Goal: Task Accomplishment & Management: Complete application form

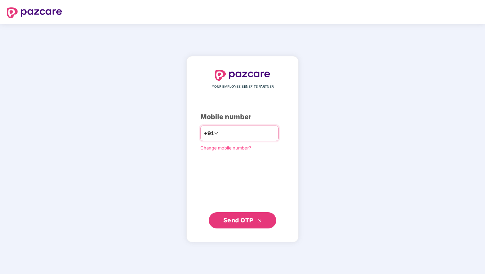
type input "**********"
click at [245, 221] on span "Send OTP" at bounding box center [238, 219] width 30 height 7
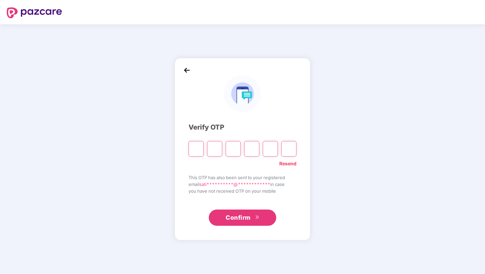
type input "*"
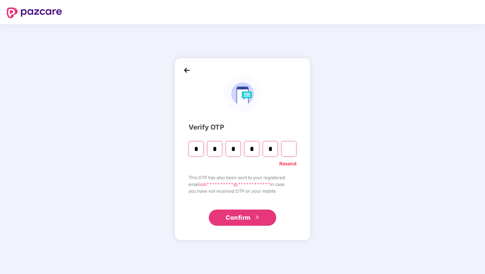
type input "*"
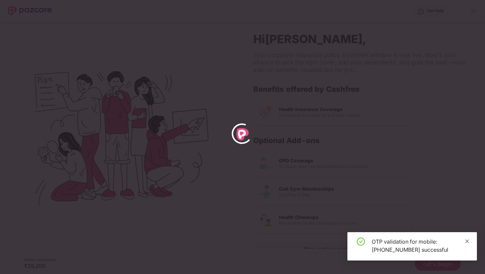
click at [467, 240] on icon "close" at bounding box center [467, 241] width 4 height 4
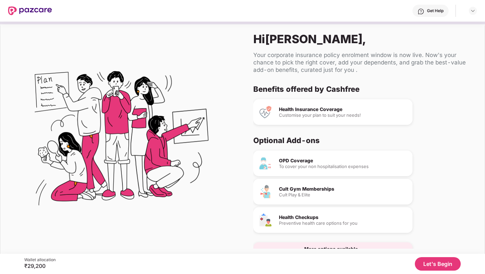
scroll to position [18, 0]
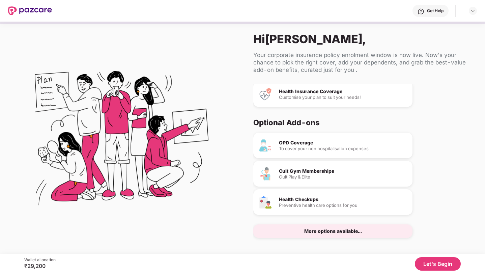
click at [420, 259] on button "Let's Begin" at bounding box center [437, 263] width 46 height 13
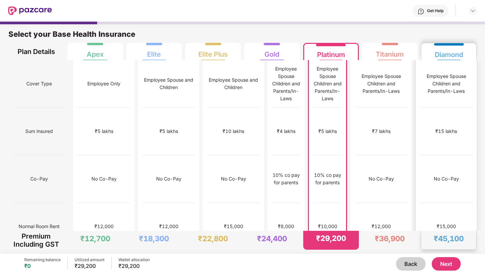
click at [443, 155] on div "No Co-Pay" at bounding box center [446, 179] width 53 height 48
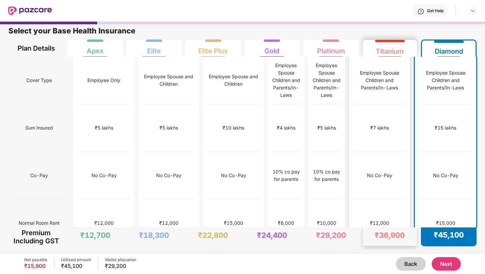
scroll to position [0, 0]
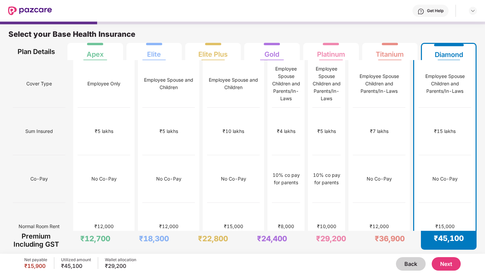
click at [447, 265] on button "Next" at bounding box center [445, 263] width 29 height 13
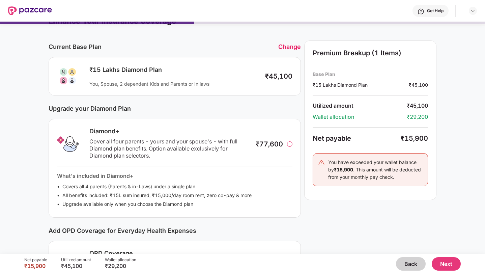
scroll to position [10, 0]
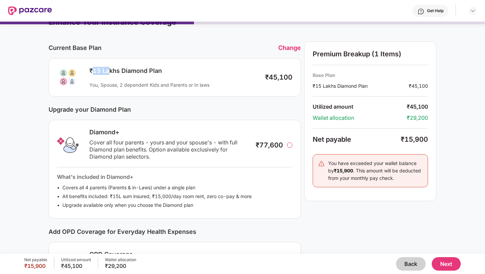
drag, startPoint x: 93, startPoint y: 70, endPoint x: 110, endPoint y: 70, distance: 16.5
click at [110, 70] on div "₹15 Lakhs Diamond Plan" at bounding box center [173, 71] width 169 height 8
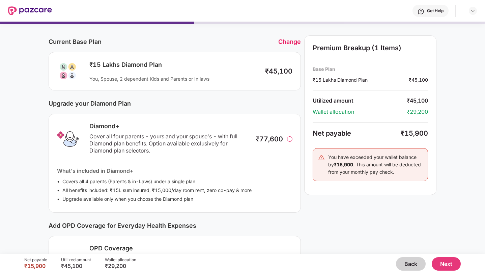
scroll to position [17, 0]
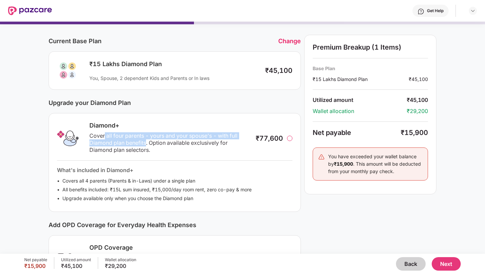
drag, startPoint x: 103, startPoint y: 137, endPoint x: 146, endPoint y: 145, distance: 43.2
click at [146, 145] on div "Cover all four parents - yours and your spouse's - with full Diamond plan benef…" at bounding box center [168, 142] width 159 height 21
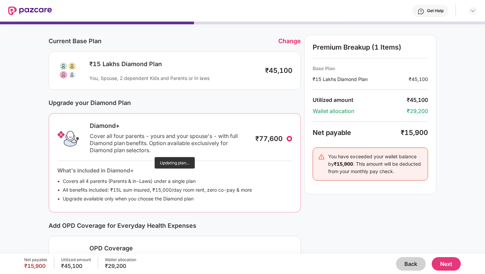
click at [153, 147] on div "Diamond+ Cover all four parents - yours and your spouse's - with full Diamond p…" at bounding box center [175, 162] width 252 height 99
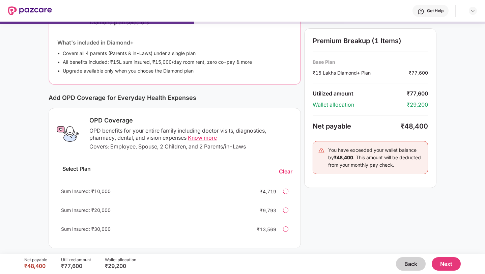
scroll to position [148, 0]
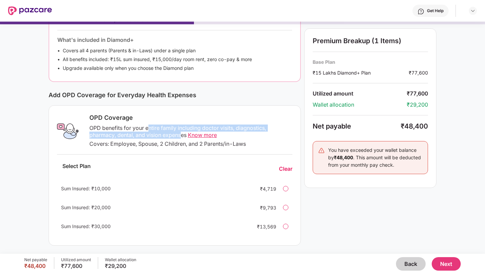
drag, startPoint x: 147, startPoint y: 127, endPoint x: 181, endPoint y: 137, distance: 35.1
click at [181, 137] on div "OPD benefits for your entire family including doctor visits, diagnostics, pharm…" at bounding box center [190, 131] width 203 height 14
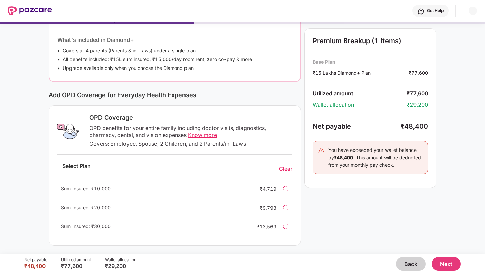
click at [285, 188] on div at bounding box center [285, 188] width 5 height 5
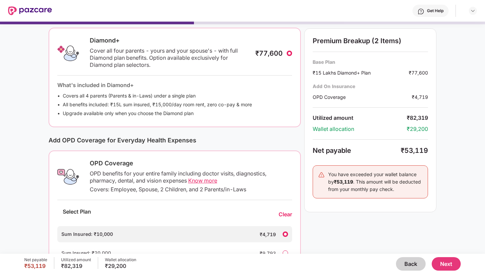
scroll to position [0, 0]
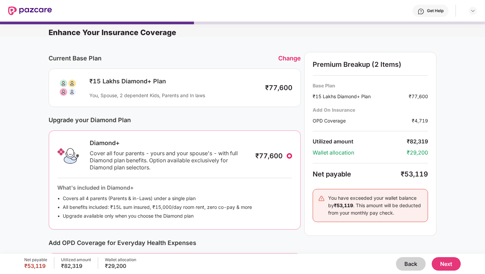
click at [288, 153] on div at bounding box center [288, 155] width 5 height 5
click at [289, 156] on div at bounding box center [288, 155] width 5 height 5
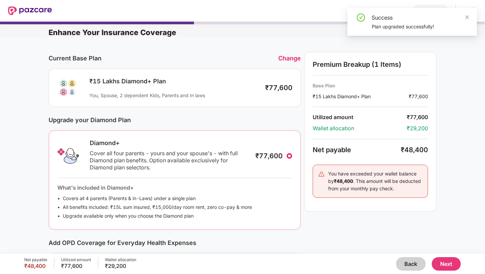
click at [289, 156] on div at bounding box center [288, 155] width 5 height 5
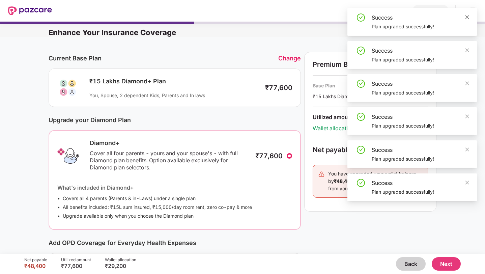
click at [465, 16] on icon "close" at bounding box center [466, 17] width 5 height 5
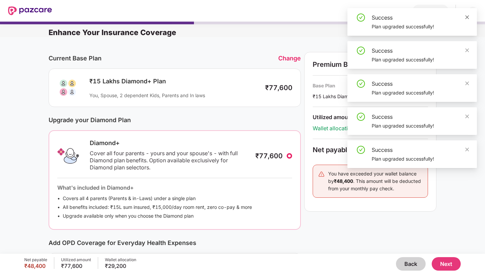
click at [465, 16] on icon "close" at bounding box center [466, 17] width 5 height 5
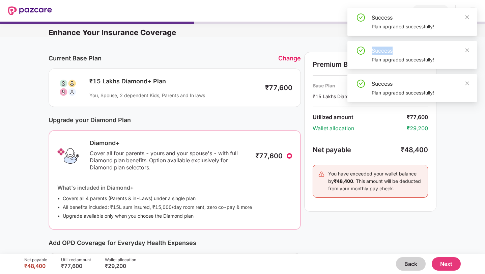
click at [465, 16] on icon "close" at bounding box center [466, 17] width 5 height 5
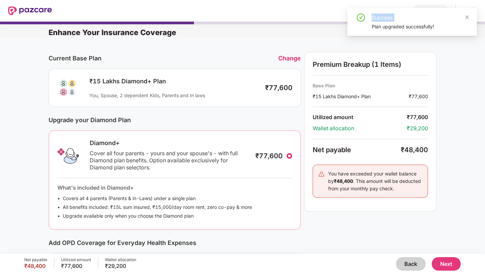
click at [465, 16] on div "Success Plan upgraded successfully!" at bounding box center [411, 22] width 129 height 28
click at [465, 16] on icon "close" at bounding box center [466, 17] width 5 height 5
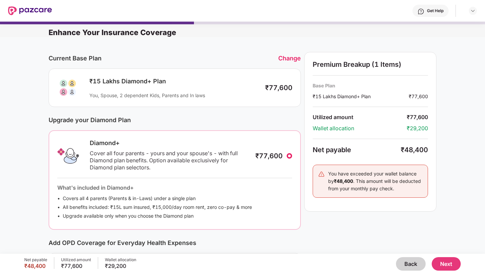
click at [477, 98] on div "Current Base Plan Change ₹15 Lakhs Diamond+ Plan You, Spouse, 2 dependent Kids,…" at bounding box center [242, 219] width 485 height 364
click at [292, 55] on div "Change" at bounding box center [289, 58] width 23 height 7
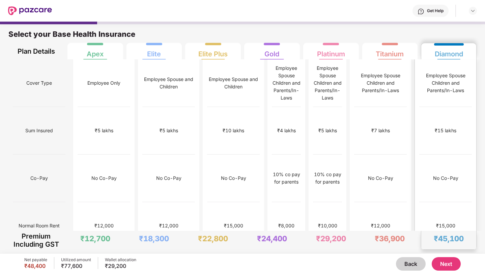
click at [447, 269] on div "No limit" at bounding box center [445, 272] width 17 height 7
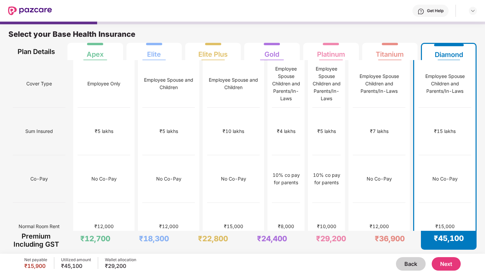
click at [413, 265] on button "Back" at bounding box center [411, 263] width 30 height 13
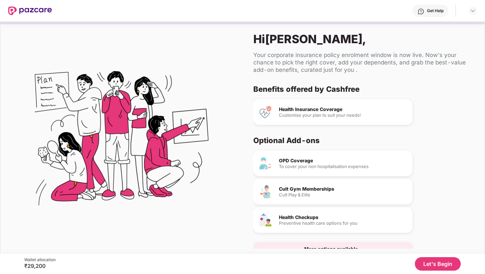
click at [416, 263] on button "Let's Begin" at bounding box center [437, 263] width 46 height 13
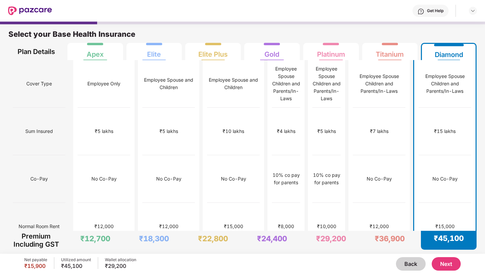
click at [448, 262] on button "Next" at bounding box center [445, 263] width 29 height 13
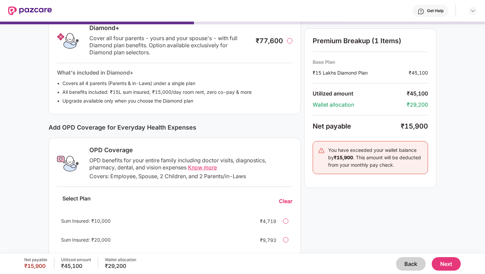
scroll to position [147, 0]
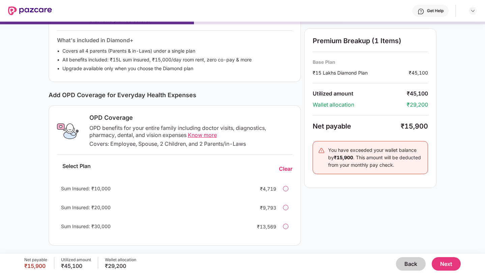
click at [285, 189] on div at bounding box center [285, 188] width 5 height 5
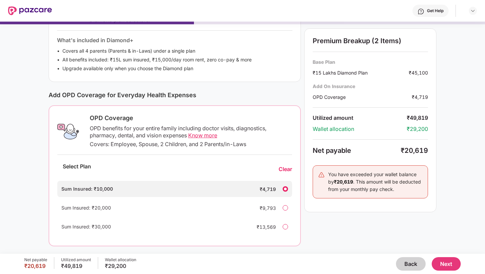
scroll to position [148, 0]
click at [446, 265] on button "Next" at bounding box center [445, 263] width 29 height 13
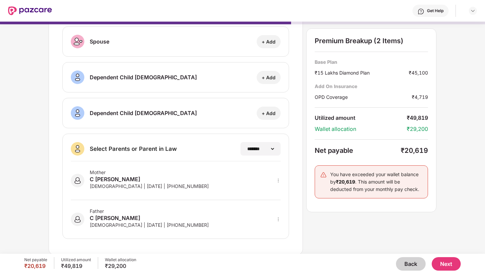
scroll to position [76, 0]
click at [444, 262] on button "Next" at bounding box center [445, 263] width 29 height 13
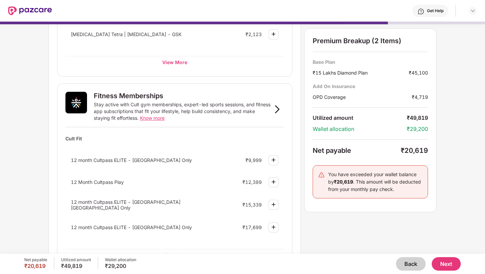
scroll to position [193, 0]
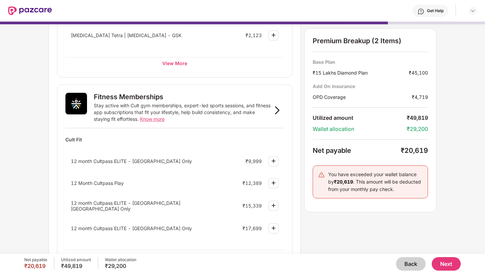
click at [274, 160] on img at bounding box center [273, 161] width 8 height 8
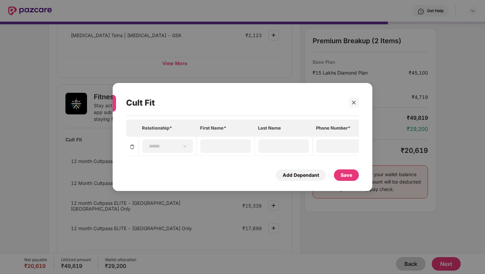
click at [154, 129] on th "Relationship*" at bounding box center [167, 127] width 58 height 17
click at [179, 147] on select "**********" at bounding box center [167, 145] width 39 height 5
select select "****"
type input "*******"
type input "**********"
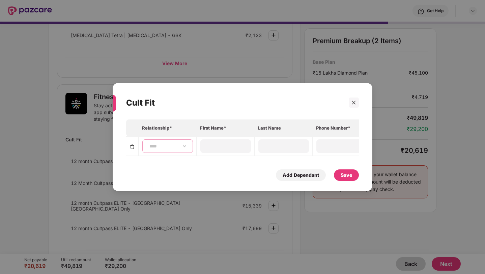
type input "**********"
click at [343, 175] on div "Save" at bounding box center [345, 174] width 11 height 7
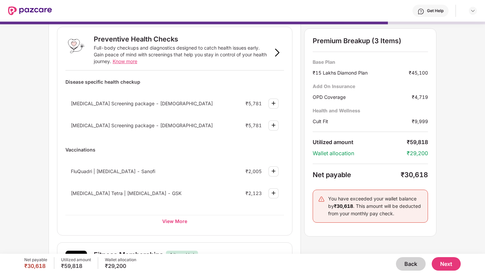
scroll to position [34, 0]
click at [176, 219] on div "View More" at bounding box center [174, 221] width 218 height 12
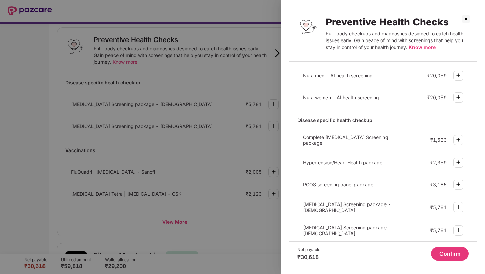
scroll to position [16, 0]
click at [457, 142] on img at bounding box center [458, 140] width 8 height 8
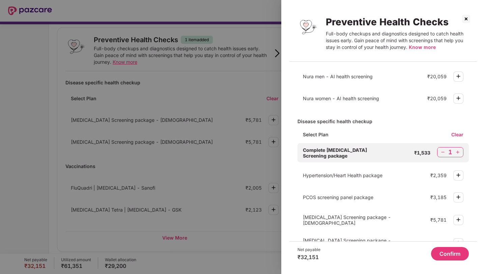
click at [447, 254] on button "Confirm" at bounding box center [450, 253] width 38 height 13
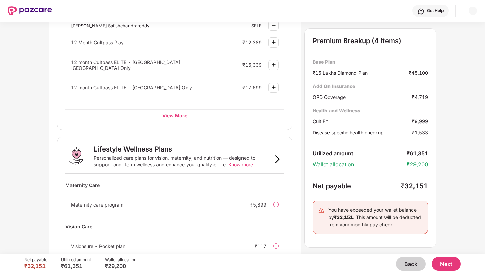
scroll to position [437, 0]
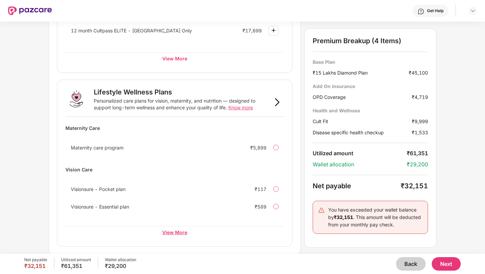
click at [176, 233] on div "View More" at bounding box center [174, 232] width 218 height 12
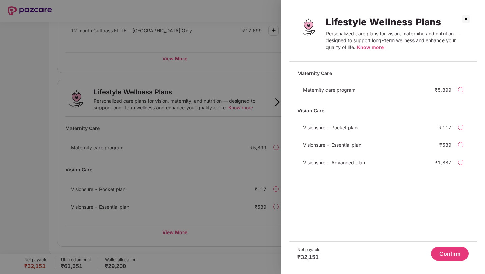
click at [463, 19] on img at bounding box center [465, 18] width 11 height 11
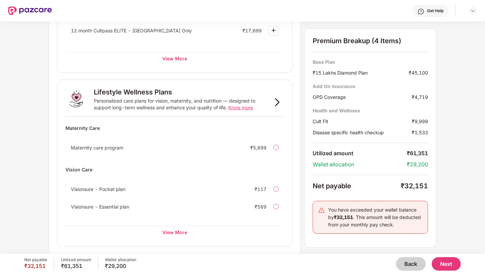
click at [450, 267] on button "Next" at bounding box center [445, 263] width 29 height 13
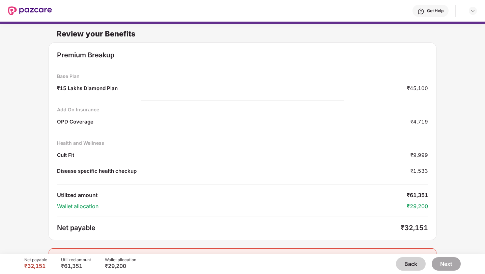
scroll to position [17, 0]
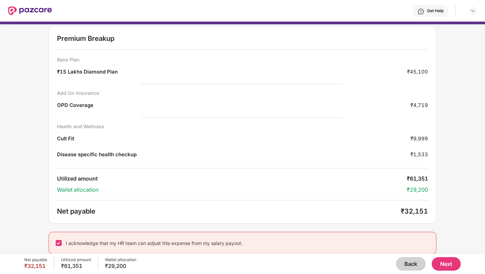
click at [445, 265] on button "Next" at bounding box center [445, 263] width 29 height 13
